Goal: Task Accomplishment & Management: Use online tool/utility

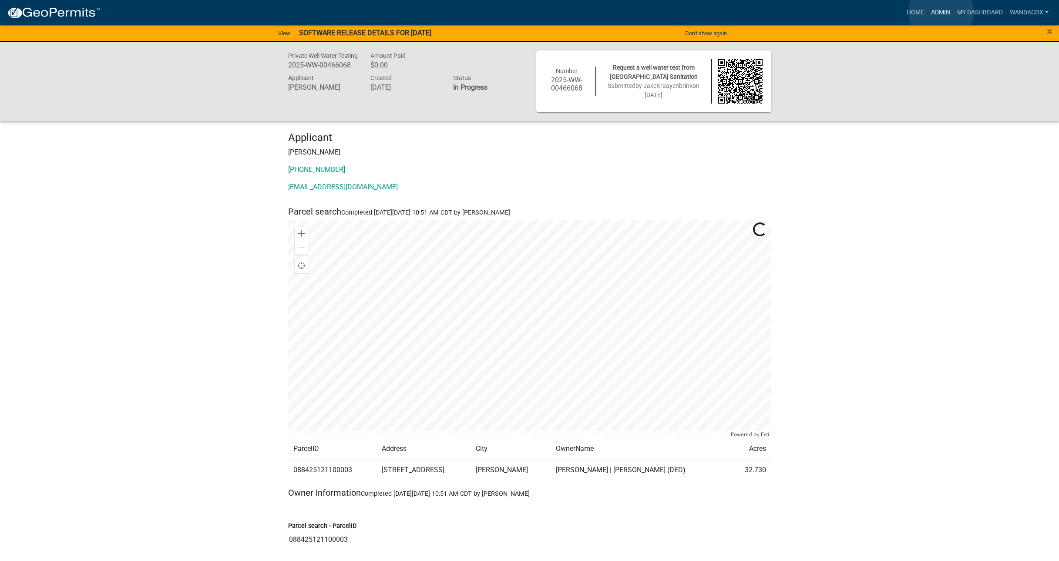
click at [941, 12] on link "Admin" at bounding box center [940, 12] width 26 height 17
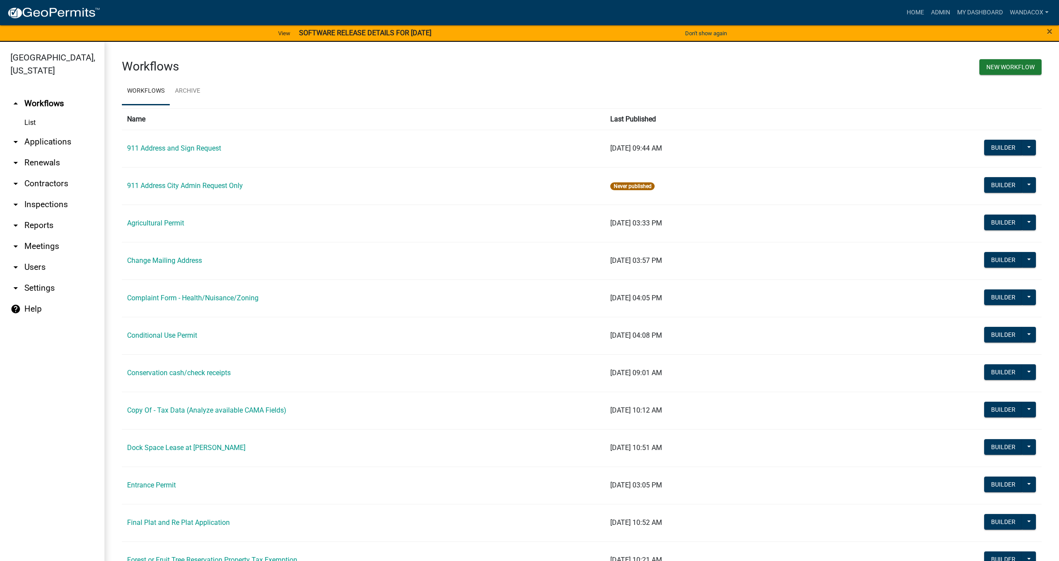
click at [51, 131] on link "arrow_drop_down Applications" at bounding box center [52, 141] width 104 height 21
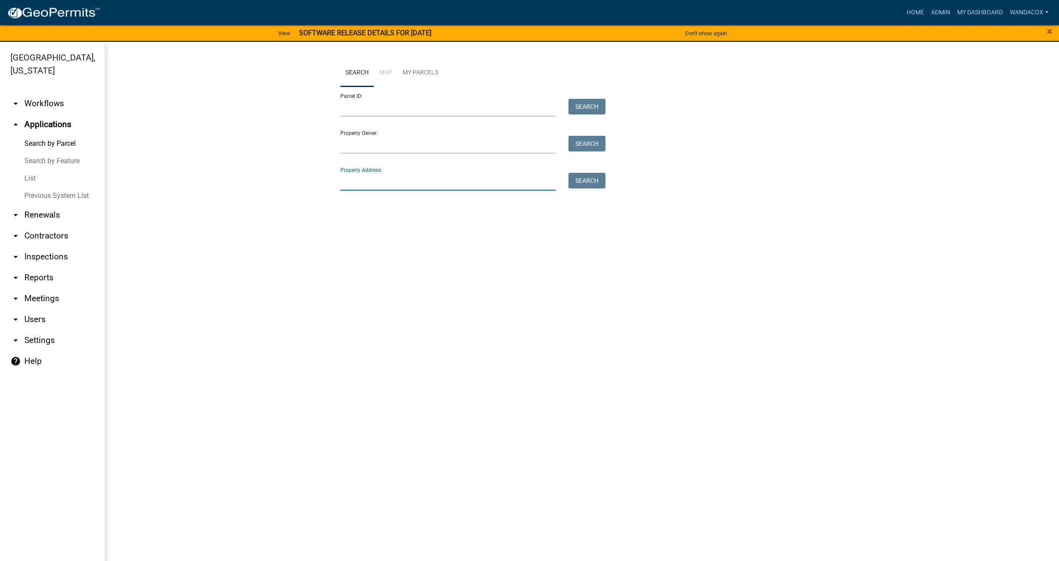
click at [367, 179] on input "Property Address:" at bounding box center [447, 182] width 215 height 18
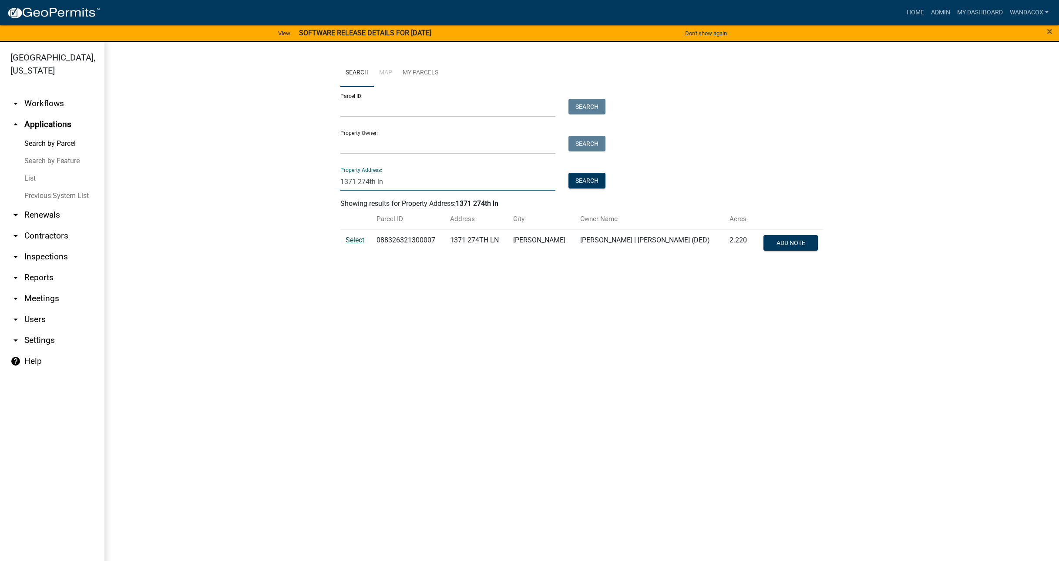
type input "1371 274th ln"
click at [354, 236] on span "Select" at bounding box center [354, 240] width 19 height 8
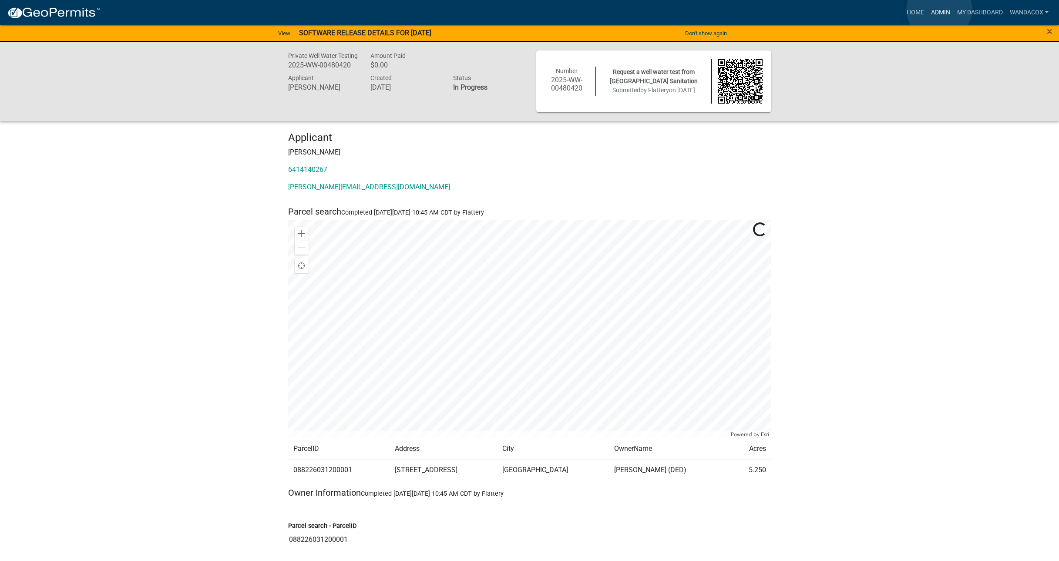
click at [939, 9] on link "Admin" at bounding box center [940, 12] width 26 height 17
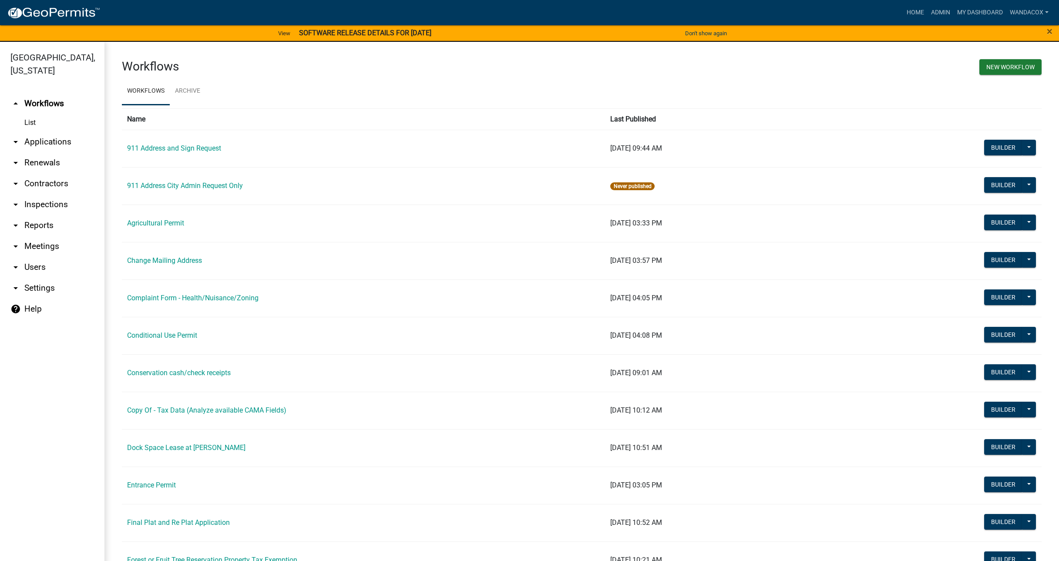
click at [39, 131] on link "arrow_drop_down Applications" at bounding box center [52, 141] width 104 height 21
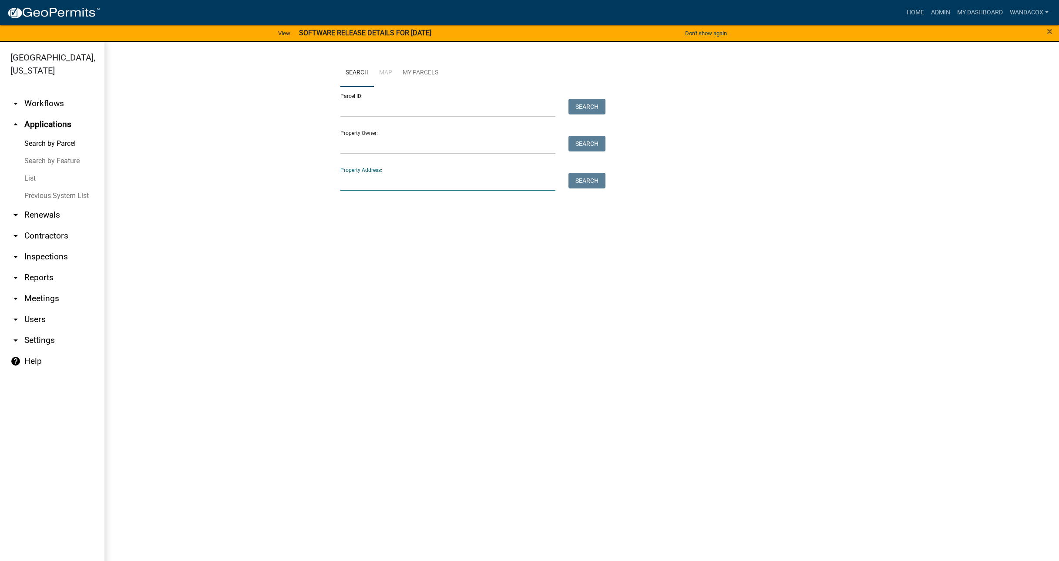
click at [360, 177] on input "Property Address:" at bounding box center [447, 182] width 215 height 18
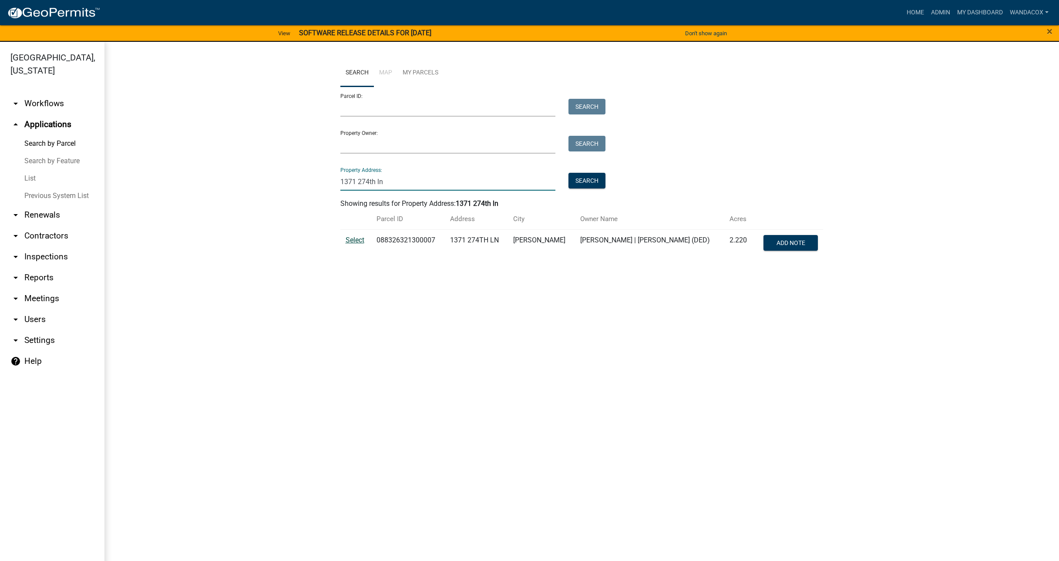
type input "1371 274th ln"
click at [357, 241] on span "Select" at bounding box center [354, 240] width 19 height 8
